Goal: Information Seeking & Learning: Learn about a topic

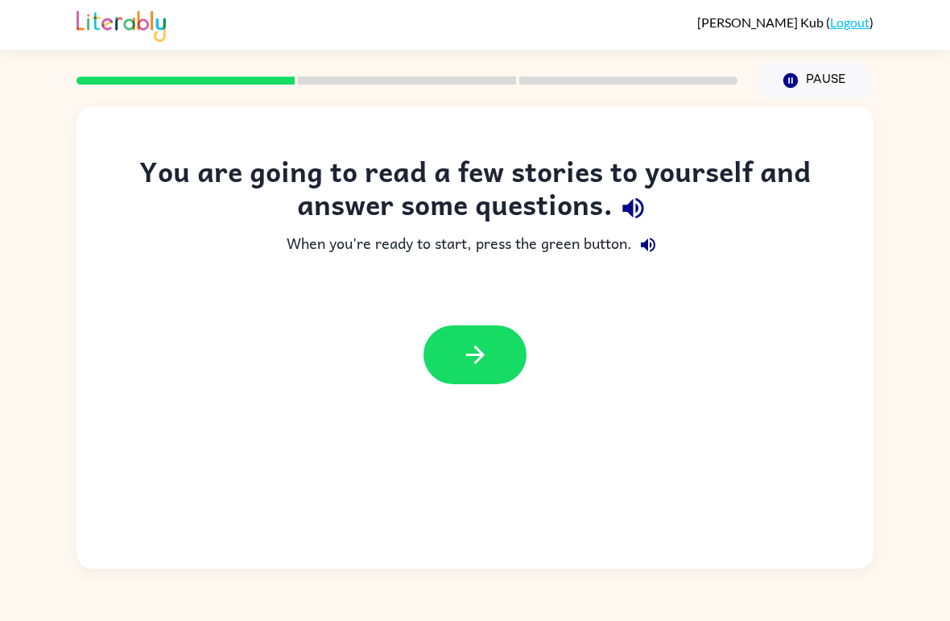
click at [481, 405] on div "You are going to read a few stories to yourself and answer some questions. When…" at bounding box center [475, 337] width 797 height 462
click at [480, 404] on div "You are going to read a few stories to yourself and answer some questions. When…" at bounding box center [475, 337] width 797 height 462
click at [452, 337] on button "button" at bounding box center [475, 354] width 103 height 59
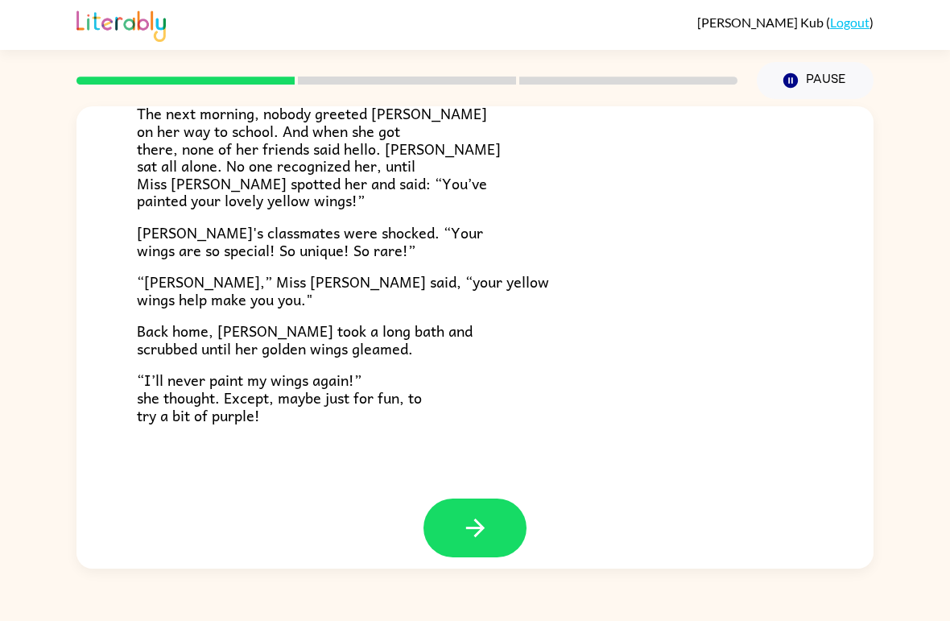
scroll to position [433, 0]
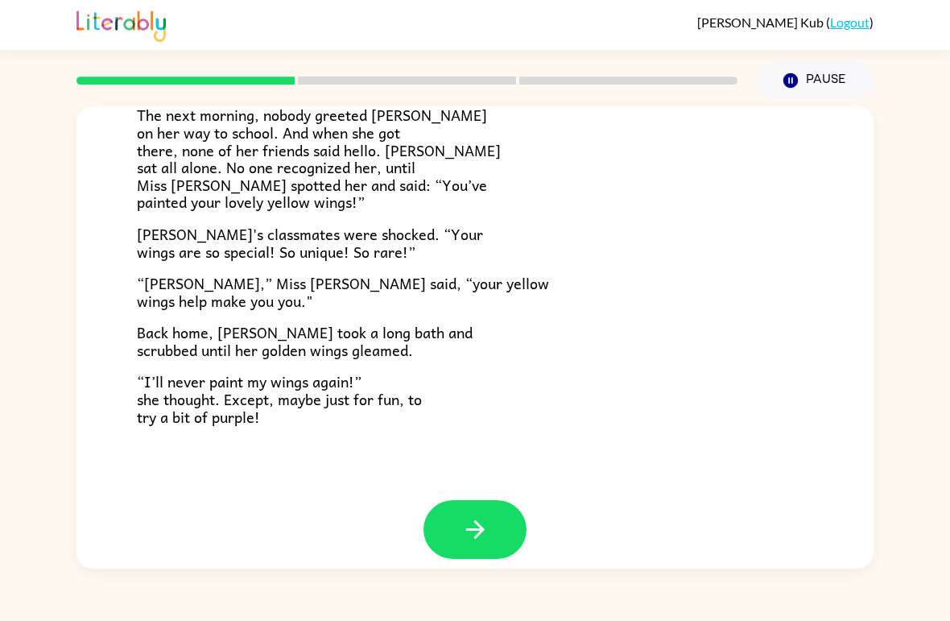
click at [498, 507] on button "button" at bounding box center [475, 529] width 103 height 59
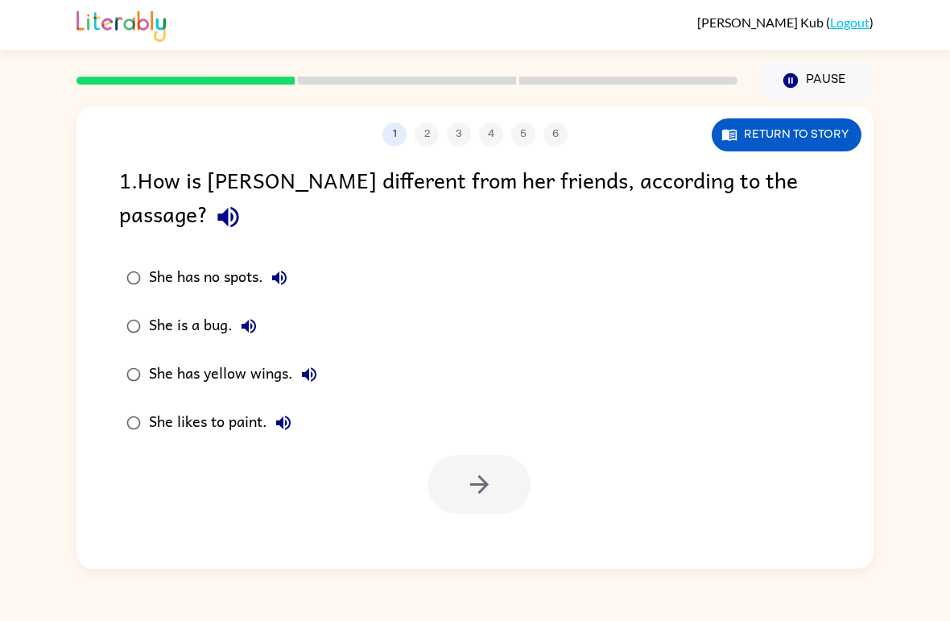
click at [291, 358] on div "She has yellow wings." at bounding box center [237, 374] width 176 height 32
click at [497, 455] on button "button" at bounding box center [479, 484] width 103 height 59
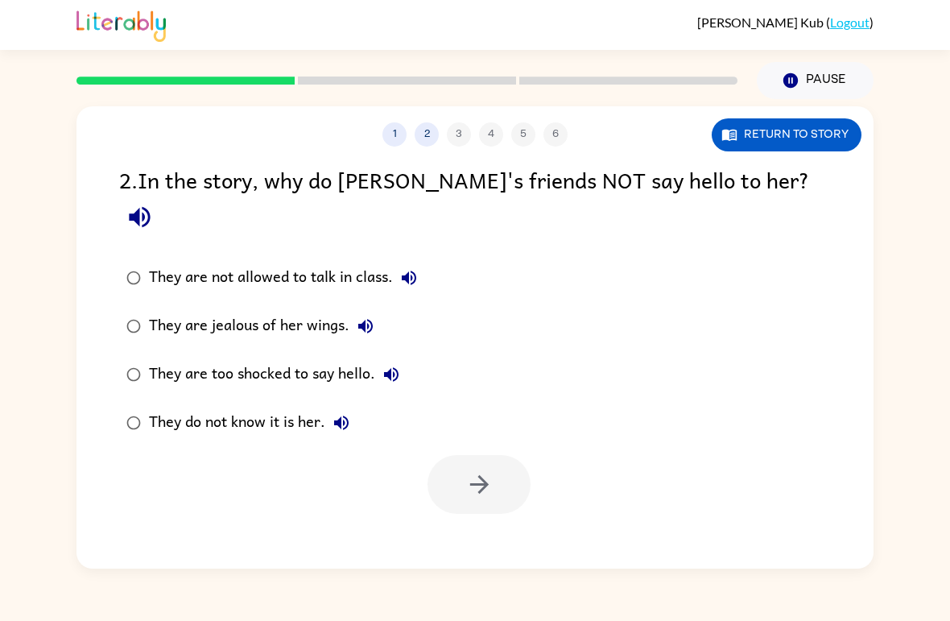
click at [304, 407] on div "They do not know it is her." at bounding box center [253, 423] width 209 height 32
click at [514, 455] on button "button" at bounding box center [479, 484] width 103 height 59
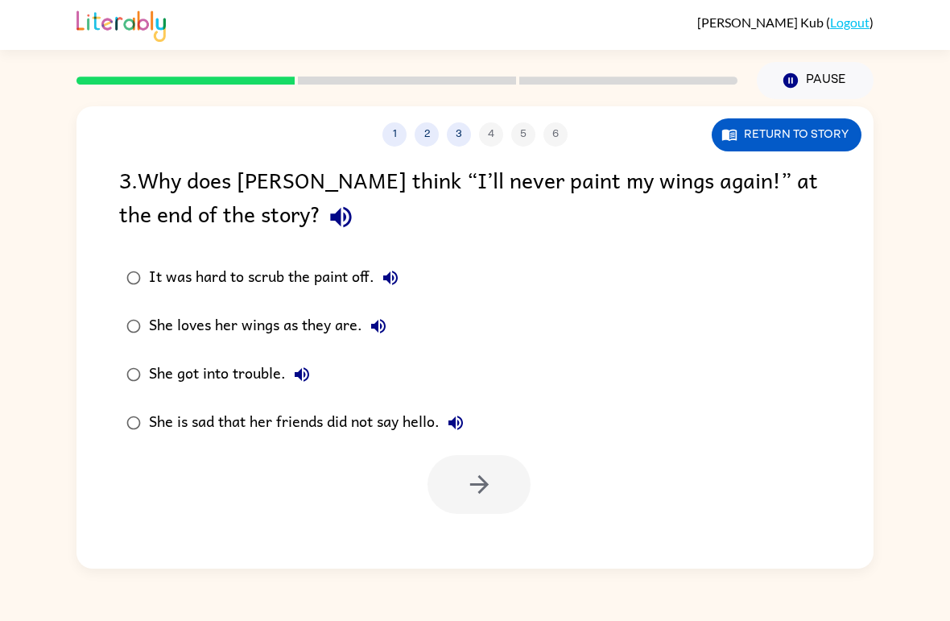
click at [354, 345] on label "She loves her wings as they are." at bounding box center [295, 326] width 370 height 48
click at [503, 476] on button "button" at bounding box center [479, 484] width 103 height 59
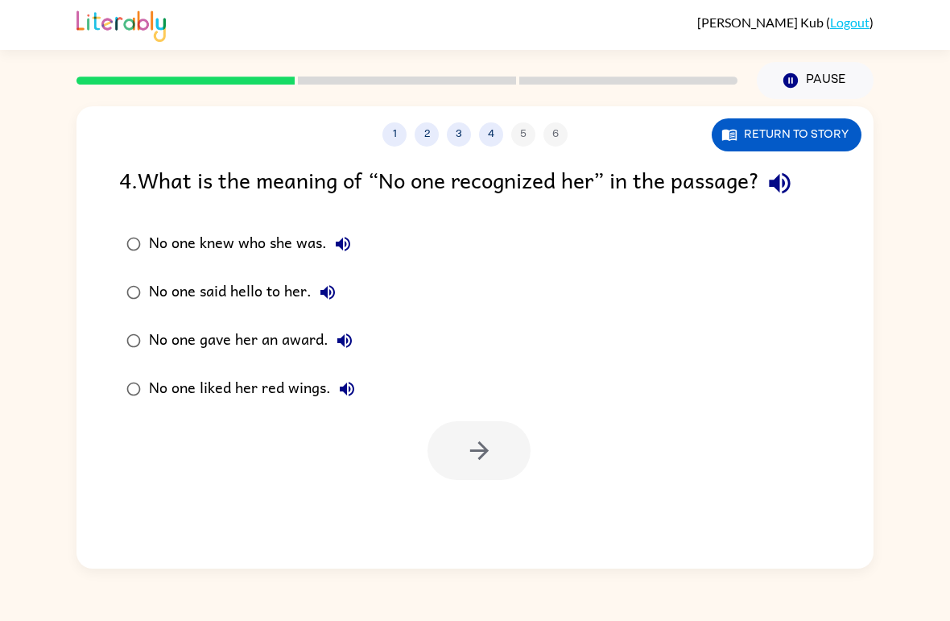
click at [315, 240] on div "No one knew who she was." at bounding box center [254, 244] width 210 height 32
click at [493, 475] on button "button" at bounding box center [479, 450] width 103 height 59
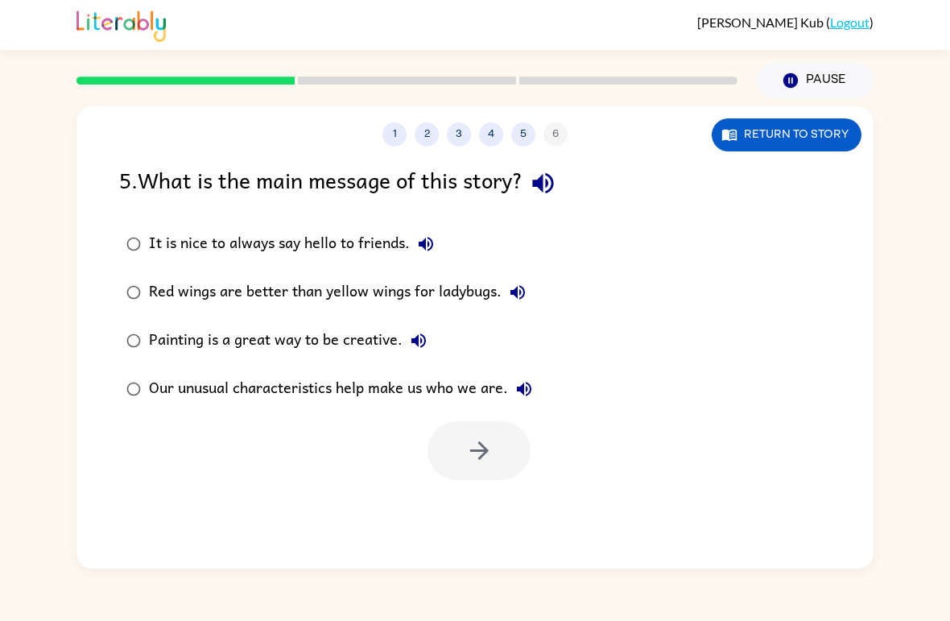
click at [426, 378] on div "Our unusual characteristics help make us who we are." at bounding box center [344, 389] width 391 height 32
click at [502, 452] on button "button" at bounding box center [479, 450] width 103 height 59
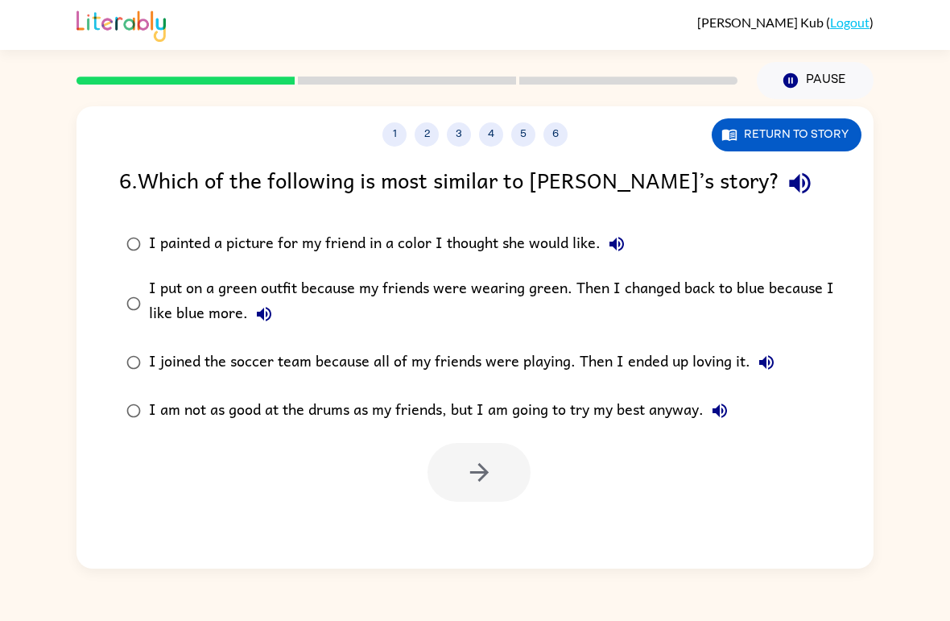
click at [430, 416] on div "I am not as good at the drums as my friends, but I am going to try my best anyw…" at bounding box center [442, 411] width 587 height 32
click at [271, 403] on div "I am not as good at the drums as my friends, but I am going to try my best anyw…" at bounding box center [442, 411] width 587 height 32
click at [452, 484] on button "button" at bounding box center [479, 472] width 103 height 59
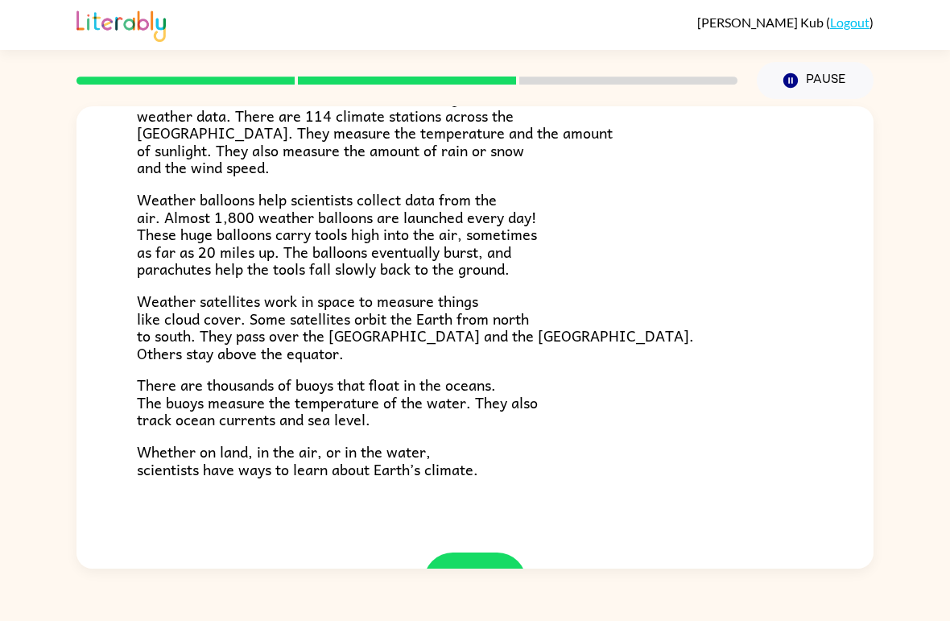
scroll to position [383, 0]
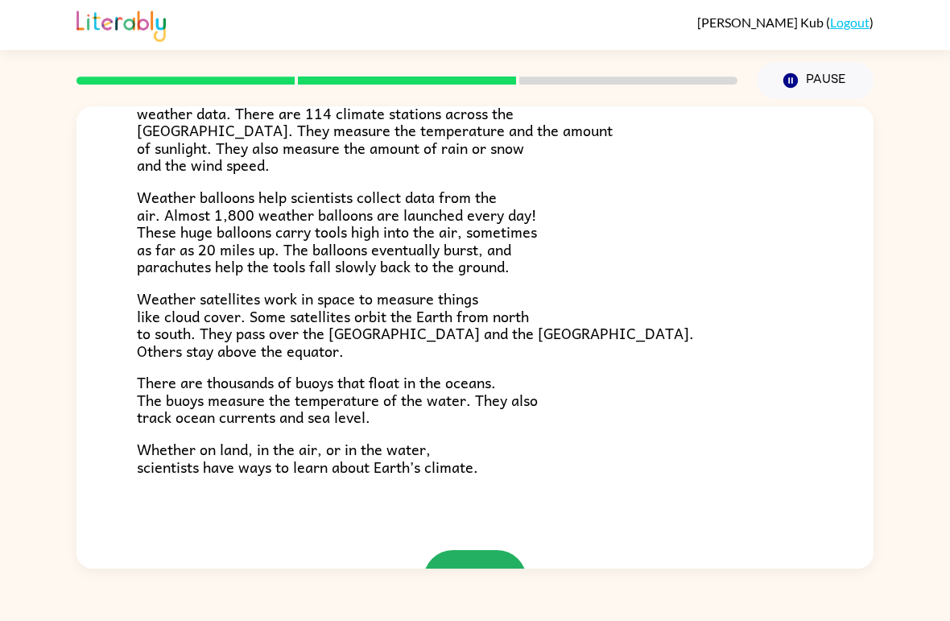
click at [468, 570] on icon "button" at bounding box center [474, 579] width 19 height 19
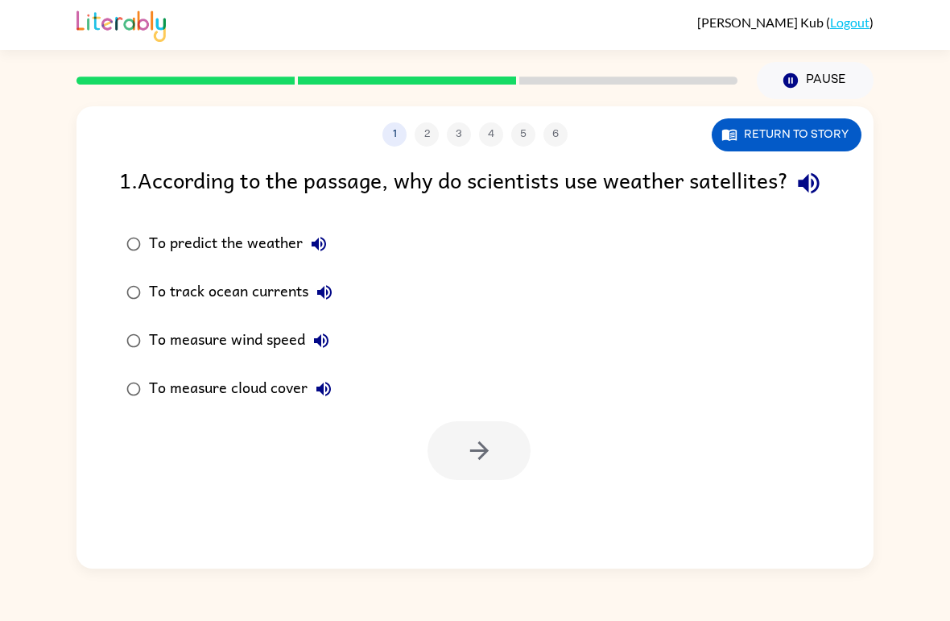
click at [174, 260] on div "To predict the weather" at bounding box center [242, 244] width 186 height 32
click at [524, 480] on button "button" at bounding box center [479, 450] width 103 height 59
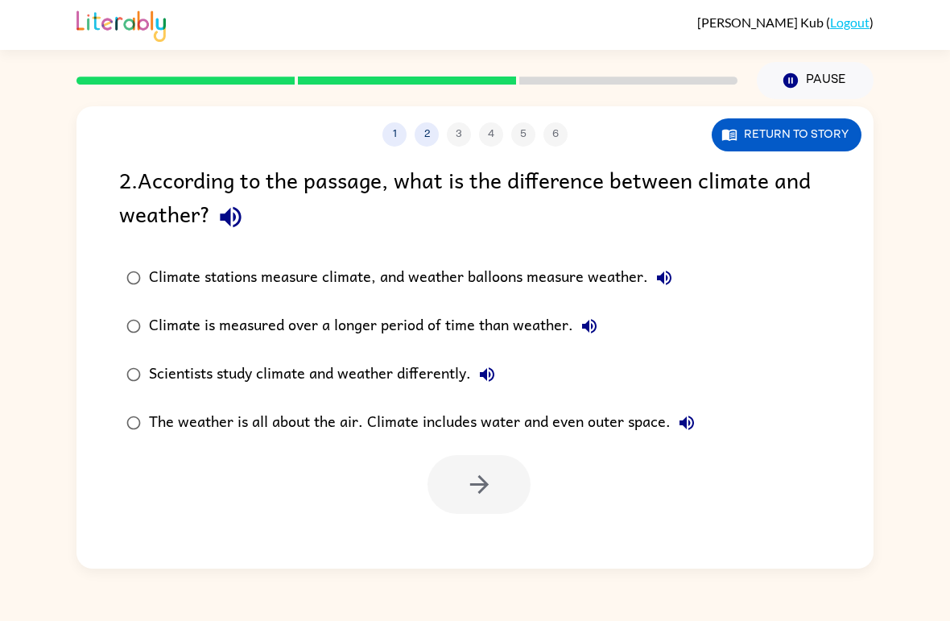
click at [432, 620] on div "[PERSON_NAME] ( Logout ) Pause Pause 1 2 3 4 5 6 Return to story 2 . According …" at bounding box center [475, 310] width 950 height 621
click at [420, 380] on div "Scientists study climate and weather differently." at bounding box center [326, 374] width 354 height 32
click at [505, 486] on button "button" at bounding box center [479, 484] width 103 height 59
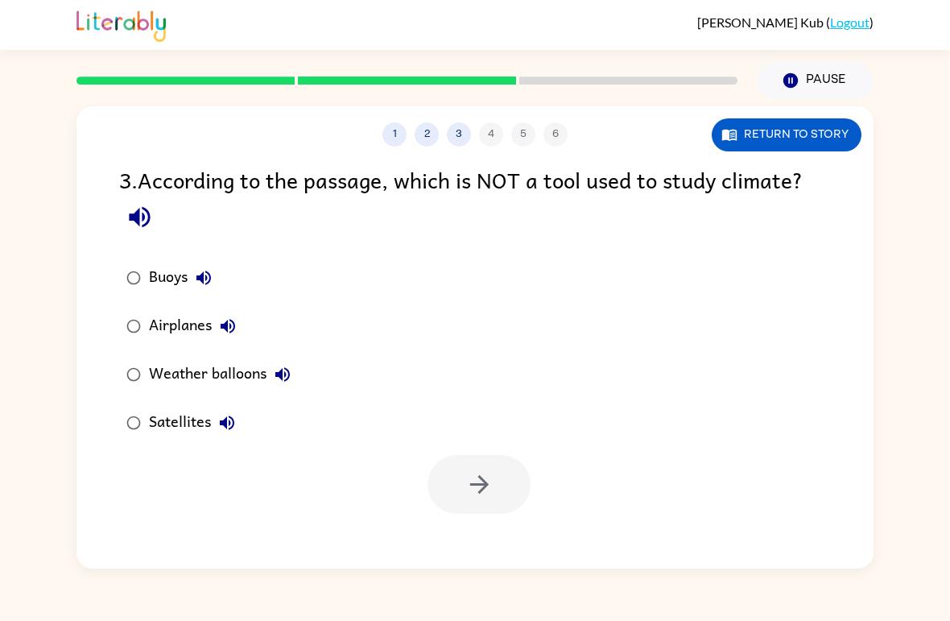
click at [172, 379] on div "Weather balloons" at bounding box center [224, 374] width 150 height 32
click at [496, 502] on button "button" at bounding box center [479, 484] width 103 height 59
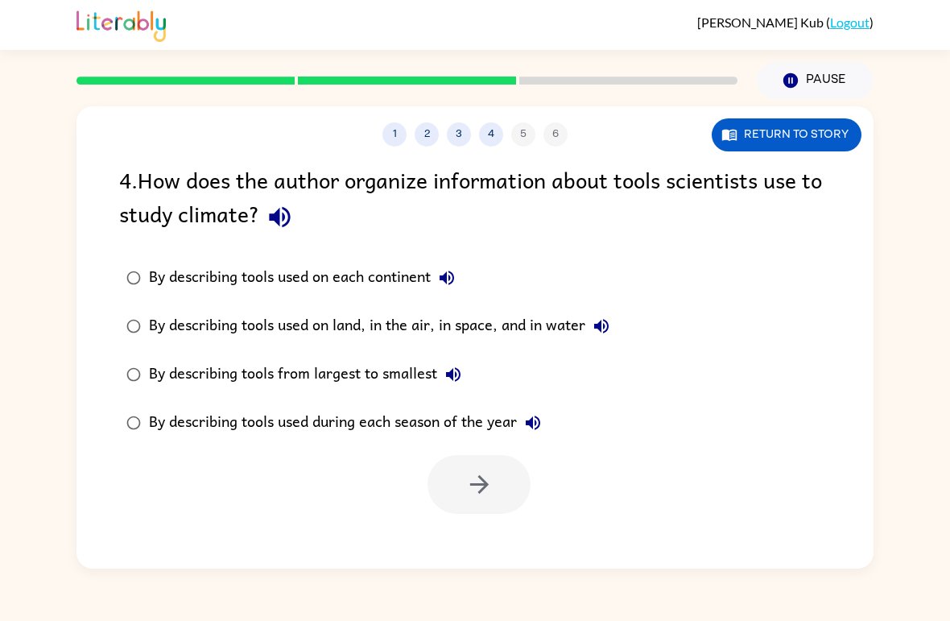
click at [564, 331] on div "By describing tools used on land, in the air, in space, and in water" at bounding box center [383, 326] width 469 height 32
click at [462, 490] on button "button" at bounding box center [479, 484] width 103 height 59
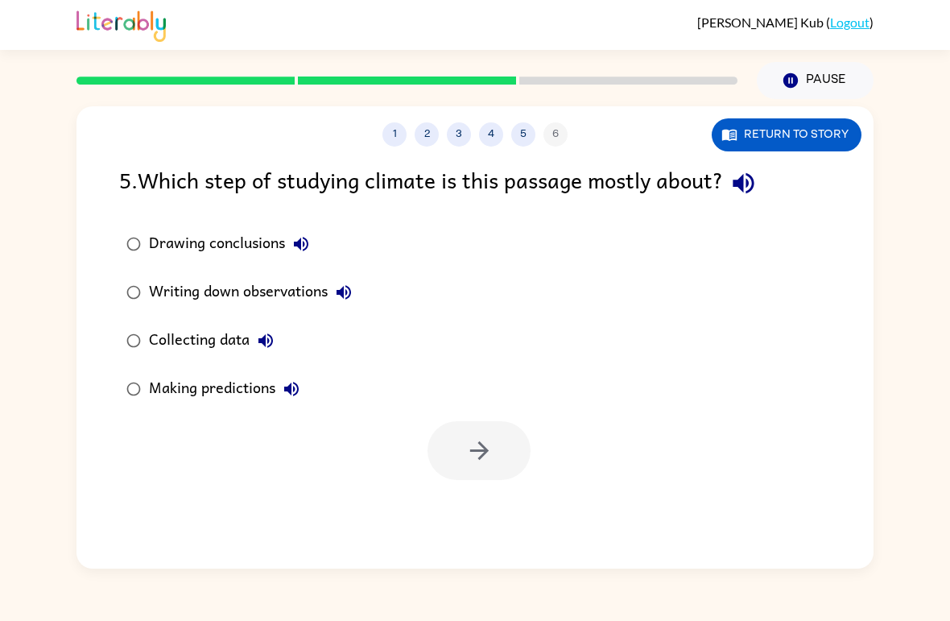
click at [230, 344] on div "Collecting data" at bounding box center [215, 341] width 133 height 32
click at [516, 476] on button "button" at bounding box center [479, 450] width 103 height 59
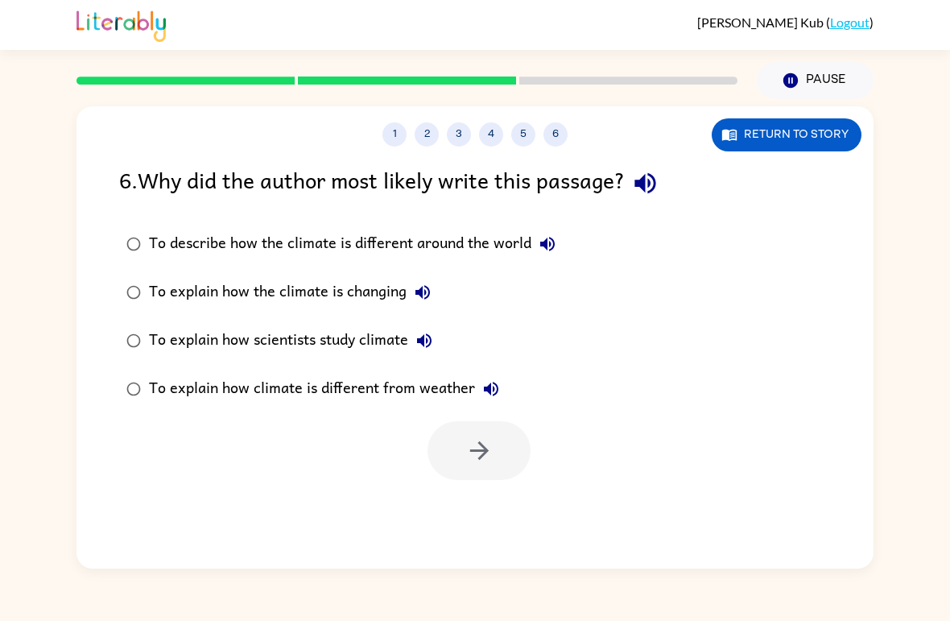
click at [184, 339] on div "To explain how scientists study climate" at bounding box center [295, 341] width 292 height 32
click at [478, 467] on button "button" at bounding box center [479, 450] width 103 height 59
